Goal: Information Seeking & Learning: Understand process/instructions

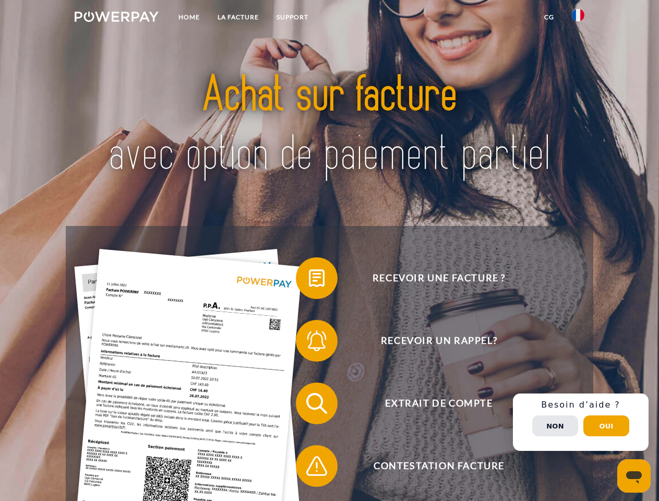
click at [116, 18] on img at bounding box center [117, 16] width 84 height 10
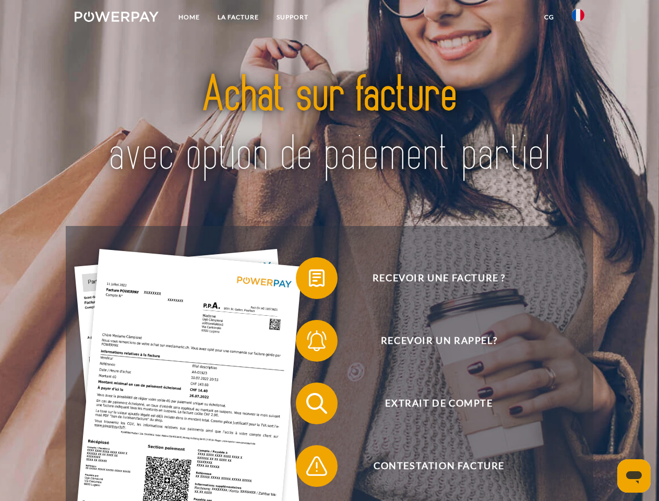
click at [578, 18] on img at bounding box center [578, 15] width 13 height 13
click at [549, 17] on link "CG" at bounding box center [549, 17] width 28 height 19
click at [309, 280] on span at bounding box center [301, 278] width 52 height 52
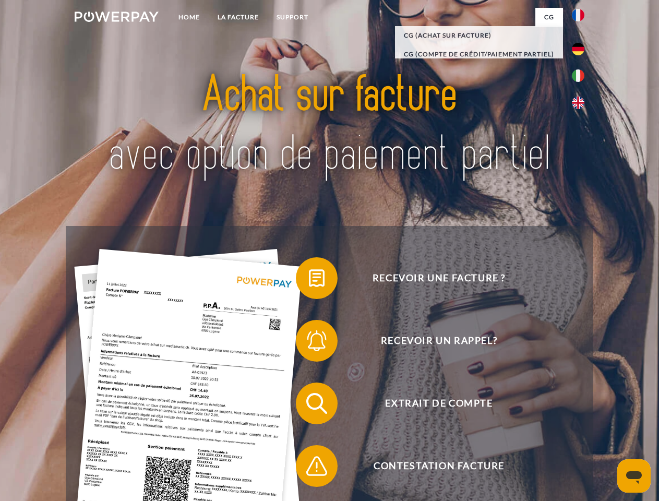
click at [309, 343] on span at bounding box center [301, 341] width 52 height 52
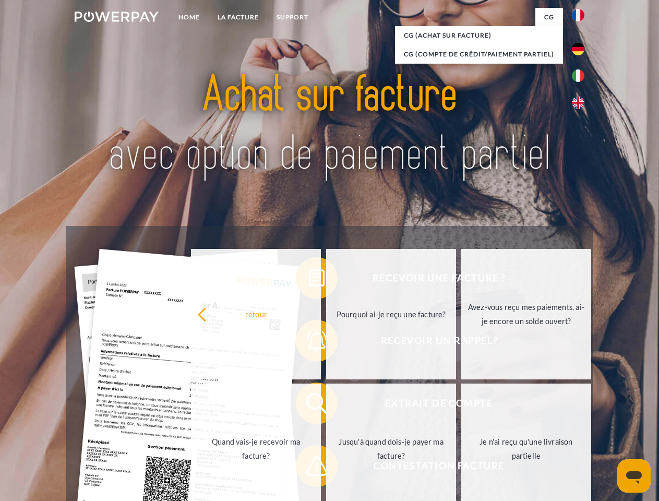
click at [326, 405] on link "Jusqu'à quand dois-je payer ma facture?" at bounding box center [391, 448] width 130 height 130
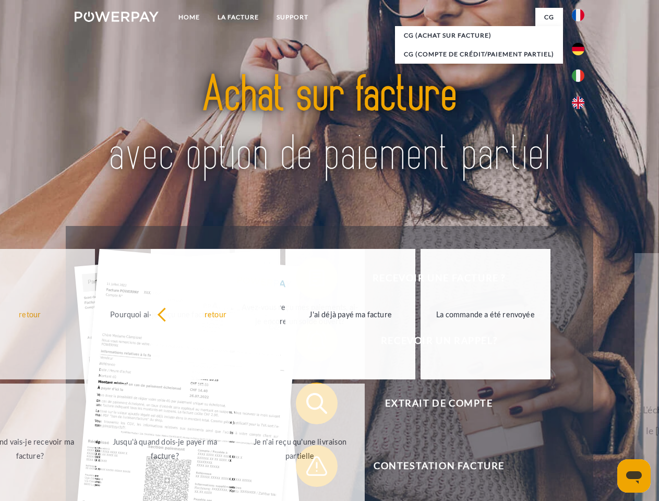
click at [309, 468] on span at bounding box center [301, 466] width 52 height 52
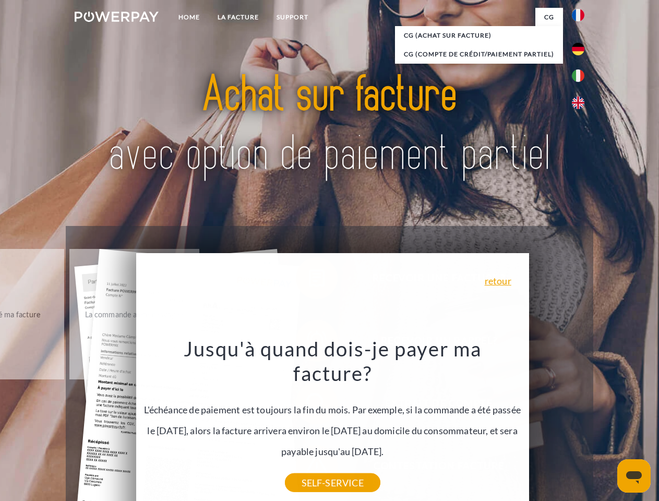
click at [581, 422] on div "Recevoir une facture ? Recevoir un rappel? Extrait de compte retour" at bounding box center [329, 434] width 527 height 417
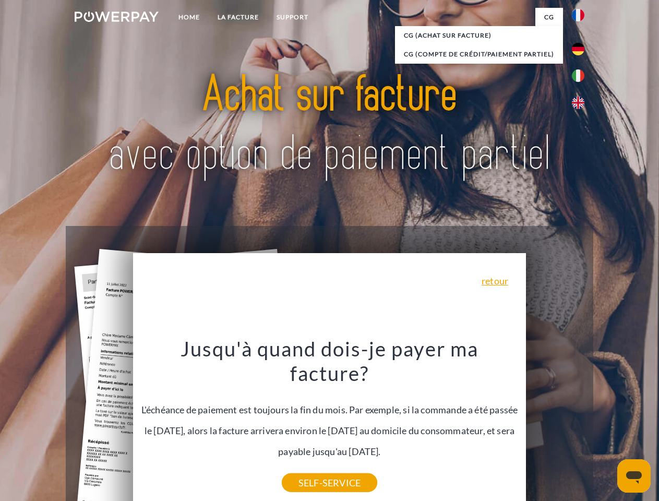
click at [555, 424] on span "Extrait de compte" at bounding box center [439, 403] width 256 height 42
click at [606, 426] on header "Home LA FACTURE Support" at bounding box center [329, 360] width 659 height 720
